Goal: Task Accomplishment & Management: Complete application form

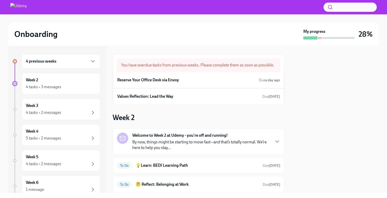
click at [65, 62] on div "4 previous weeks" at bounding box center [61, 61] width 70 height 6
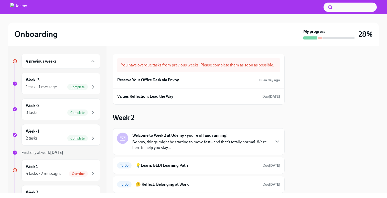
click at [73, 60] on div "4 previous weeks" at bounding box center [61, 61] width 70 height 6
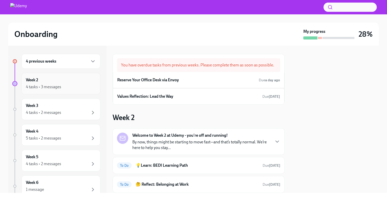
click at [65, 86] on div "4 tasks • 3 messages" at bounding box center [61, 87] width 70 height 6
click at [94, 62] on icon "button" at bounding box center [93, 61] width 6 height 6
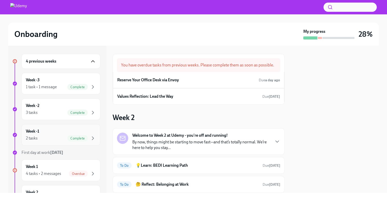
click at [79, 132] on div "Week -1 2 tasks Complete" at bounding box center [61, 134] width 70 height 13
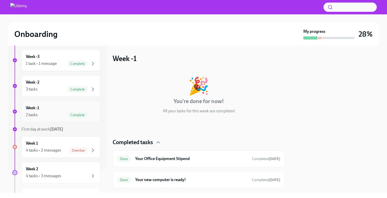
scroll to position [42, 0]
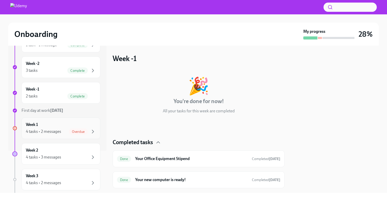
click at [77, 134] on div "Overdue" at bounding box center [78, 131] width 19 height 6
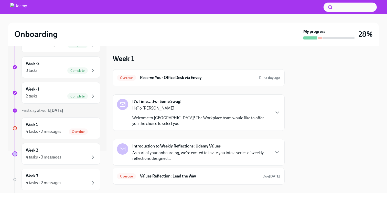
scroll to position [8, 0]
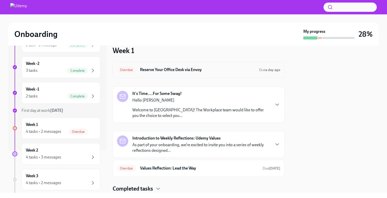
click at [203, 76] on div "Overdue Reserve Your Office Desk via Envoy Due a day ago" at bounding box center [199, 69] width 172 height 17
click at [194, 71] on h6 "Reserve Your Office Desk via Envoy" at bounding box center [197, 70] width 115 height 6
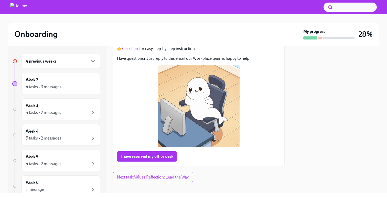
scroll to position [62, 0]
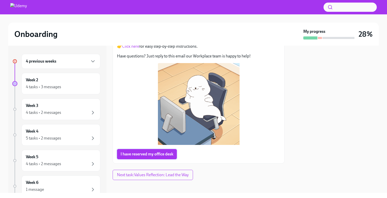
click at [159, 156] on span "I have reserved my office desk" at bounding box center [147, 153] width 53 height 5
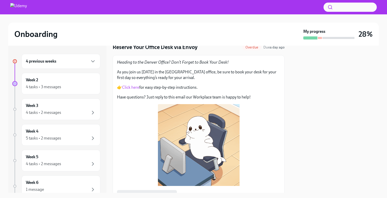
scroll to position [0, 0]
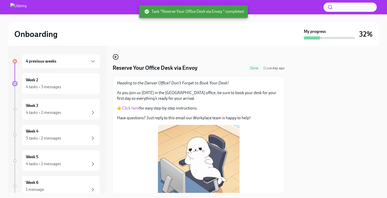
click at [117, 56] on icon "button" at bounding box center [116, 57] width 6 height 6
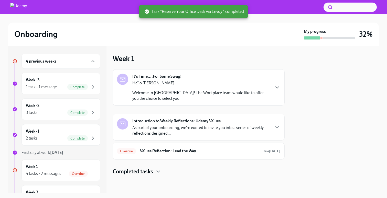
click at [170, 123] on strong "Introduction to Weekly Reflections: Udemy Values" at bounding box center [176, 121] width 88 height 6
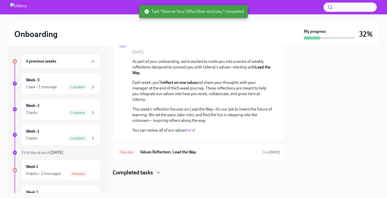
scroll to position [102, 0]
click at [186, 137] on button "Zoom image" at bounding box center [202, 137] width 140 height 0
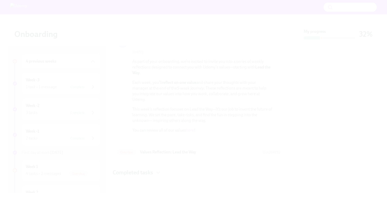
click at [197, 169] on button "Unzoom image" at bounding box center [193, 99] width 387 height 198
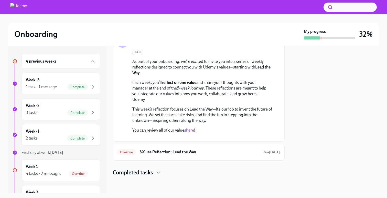
scroll to position [136, 0]
click at [159, 172] on icon "button" at bounding box center [158, 172] width 6 height 6
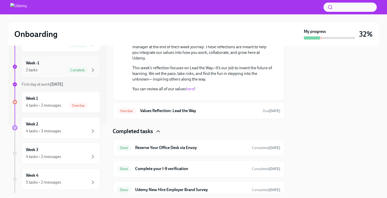
scroll to position [71, 0]
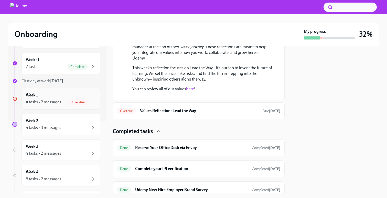
click at [72, 108] on div "Week 1 4 tasks • 2 messages Overdue" at bounding box center [61, 99] width 79 height 22
click at [65, 104] on div "4 tasks • 2 messages Overdue" at bounding box center [61, 102] width 70 height 6
click at [69, 120] on div "Week 2 4 tasks • 3 messages" at bounding box center [61, 124] width 70 height 13
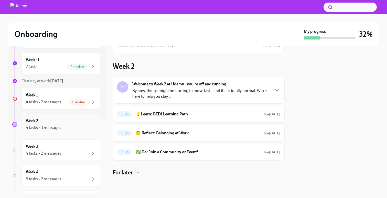
scroll to position [35, 0]
click at [140, 173] on icon "button" at bounding box center [138, 172] width 6 height 6
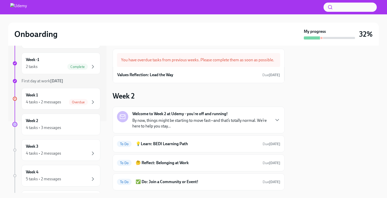
scroll to position [0, 0]
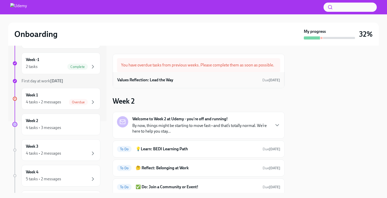
click at [153, 82] on h6 "Values Reflection: Lead the Way" at bounding box center [145, 80] width 56 height 6
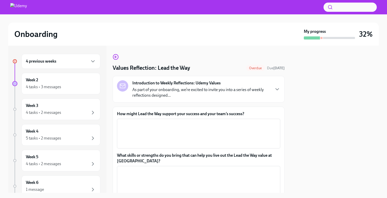
click at [30, 29] on h2 "Onboarding" at bounding box center [35, 34] width 43 height 10
click at [20, 6] on img at bounding box center [18, 7] width 17 height 8
